Goal: Task Accomplishment & Management: Use online tool/utility

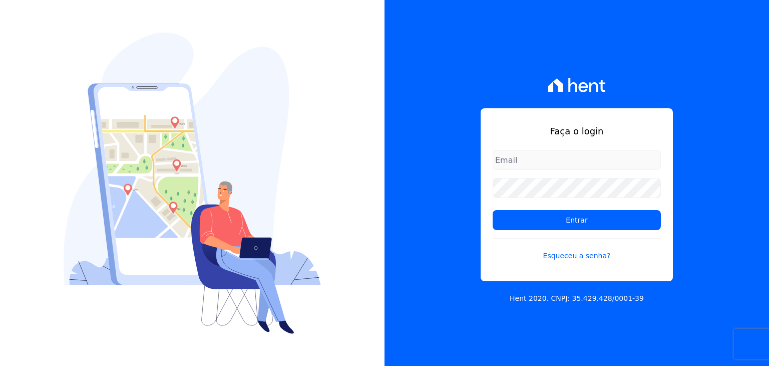
type input "administrativo@valeincorp.com.br"
click at [133, 286] on img at bounding box center [192, 183] width 257 height 301
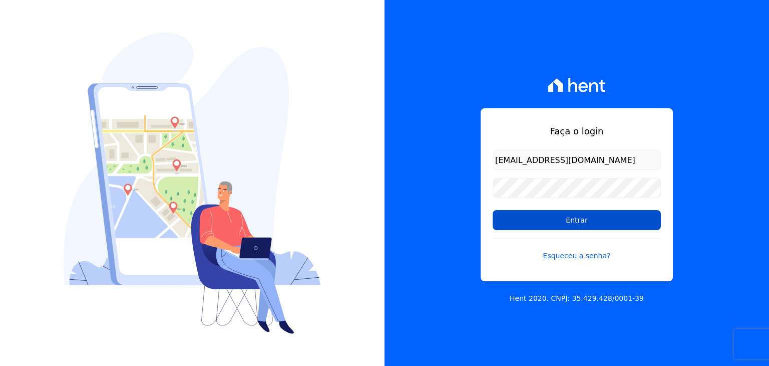
click at [578, 224] on input "Entrar" at bounding box center [577, 220] width 168 height 20
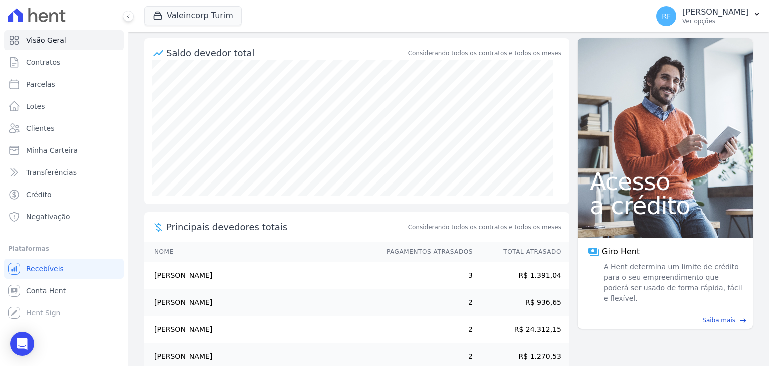
scroll to position [145, 0]
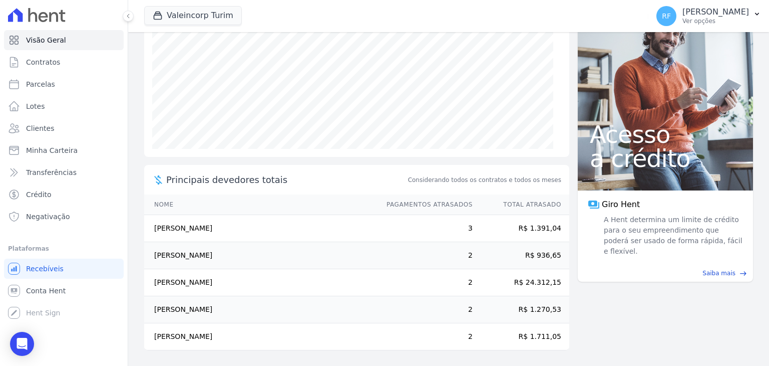
click at [255, 178] on span "Principais devedores totais" at bounding box center [286, 180] width 240 height 14
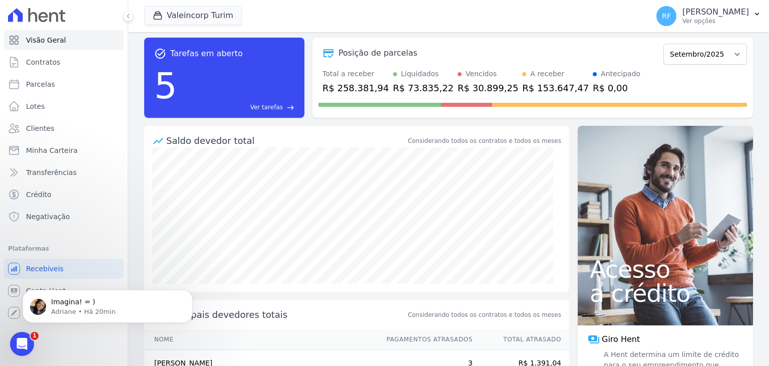
scroll to position [0, 0]
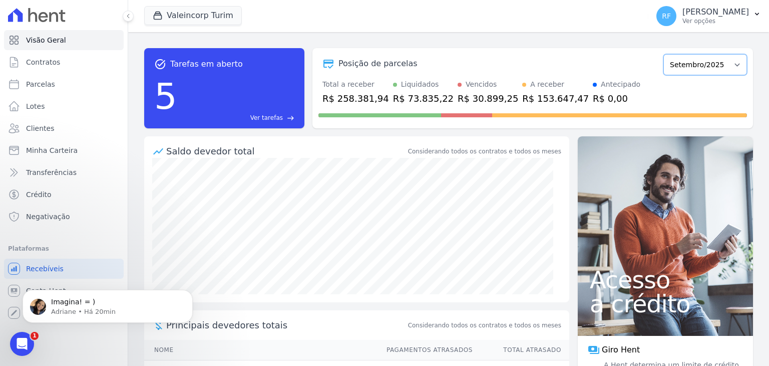
click at [725, 57] on select "Julho/2024 Agosto/2024 Setembro/2024 Outubro/2024 Novembro/2024 Dezembro/2024 […" at bounding box center [706, 64] width 84 height 21
drag, startPoint x: 536, startPoint y: 83, endPoint x: 530, endPoint y: 83, distance: 6.0
click at [530, 83] on div "A receber" at bounding box center [555, 84] width 67 height 11
